Goal: Information Seeking & Learning: Learn about a topic

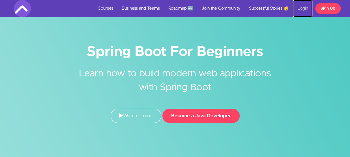
click at [304, 6] on link "Login" at bounding box center [302, 8] width 19 height 17
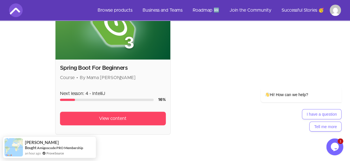
scroll to position [162, 0]
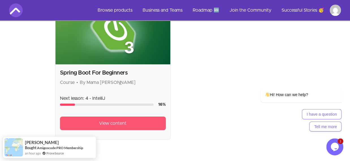
click at [127, 116] on link "View content" at bounding box center [113, 123] width 106 height 14
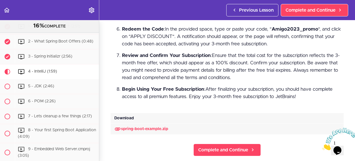
scroll to position [261, 0]
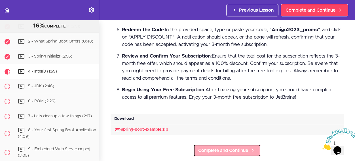
click at [211, 148] on span "Complete and Continue" at bounding box center [223, 150] width 50 height 7
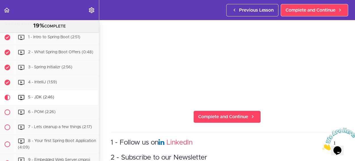
scroll to position [73, 0]
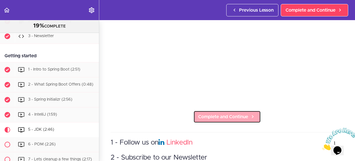
click at [208, 114] on span "Complete and Continue" at bounding box center [223, 116] width 50 height 7
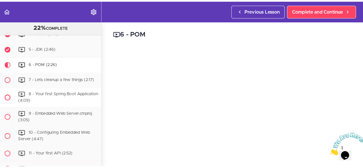
scroll to position [156, 0]
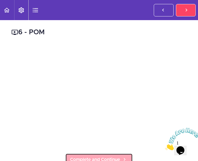
click at [94, 153] on link "Complete and Continue" at bounding box center [98, 159] width 67 height 12
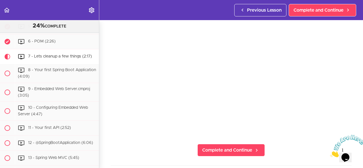
scroll to position [48, 0]
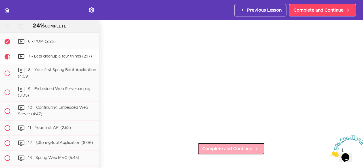
click at [226, 147] on span "Complete and Continue" at bounding box center [227, 148] width 50 height 7
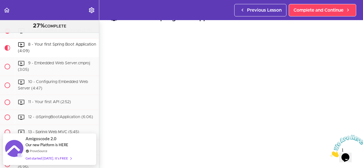
scroll to position [14, 0]
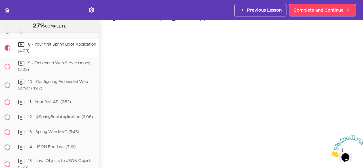
click at [347, 150] on img at bounding box center [347, 146] width 35 height 22
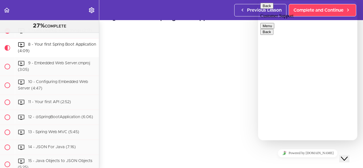
click at [342, 155] on div "Close Chat This icon closes the chat window." at bounding box center [343, 158] width 7 height 7
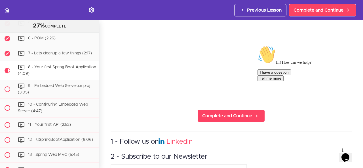
scroll to position [83, 0]
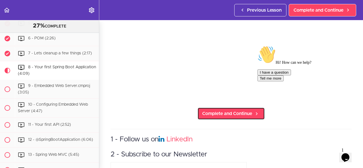
click at [208, 110] on span "Complete and Continue" at bounding box center [227, 113] width 50 height 7
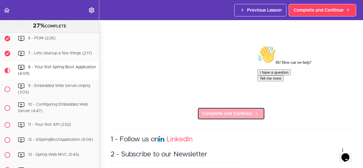
drag, startPoint x: 251, startPoint y: 115, endPoint x: 208, endPoint y: 110, distance: 43.1
click at [208, 110] on span "Complete and Continue" at bounding box center [227, 113] width 50 height 7
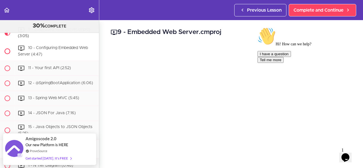
scroll to position [236, 0]
